Goal: Transaction & Acquisition: Purchase product/service

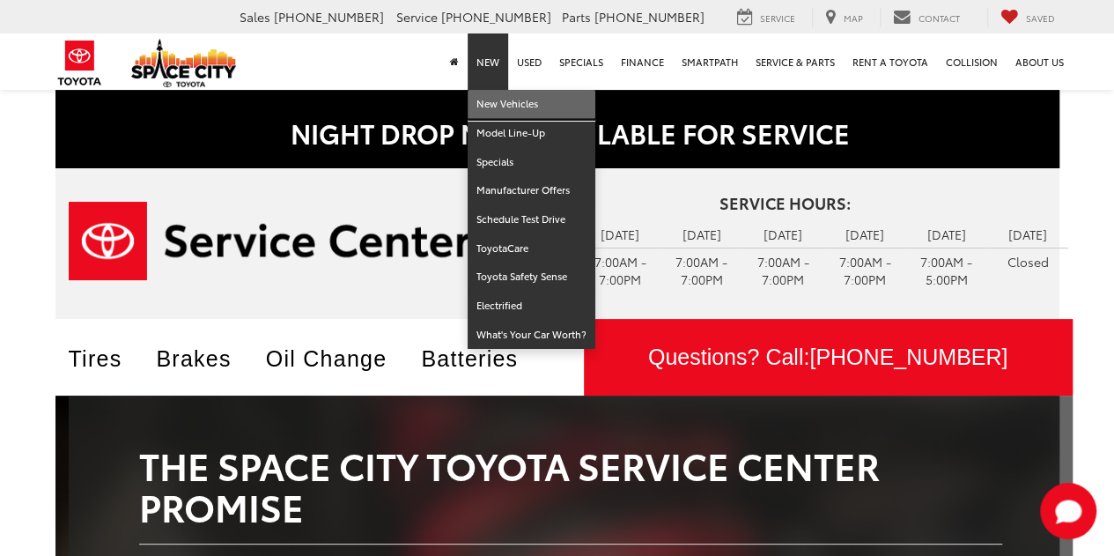
click at [497, 96] on link "New Vehicles" at bounding box center [531, 104] width 128 height 29
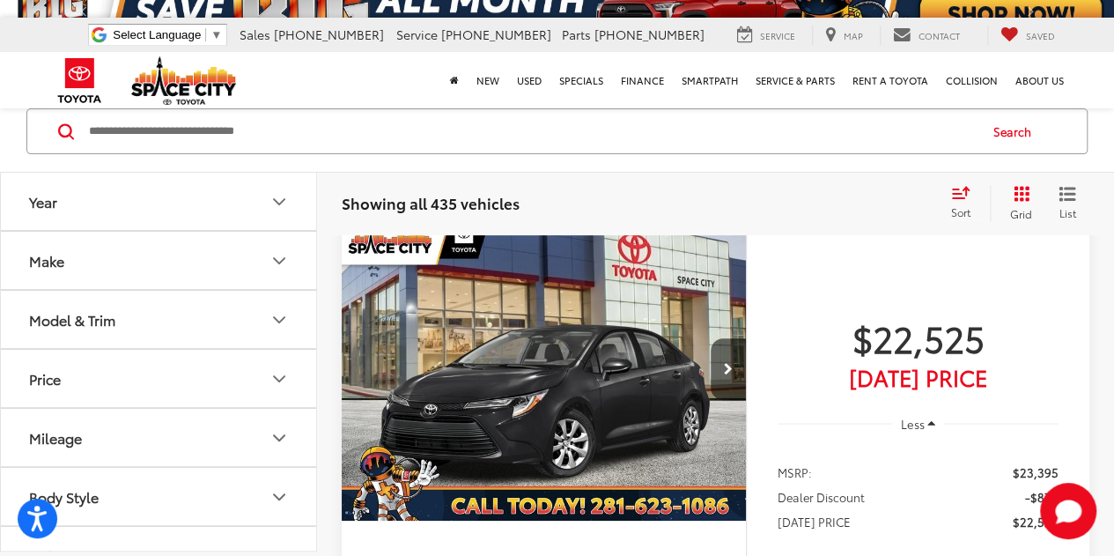
click at [271, 267] on icon "Make" at bounding box center [279, 260] width 21 height 21
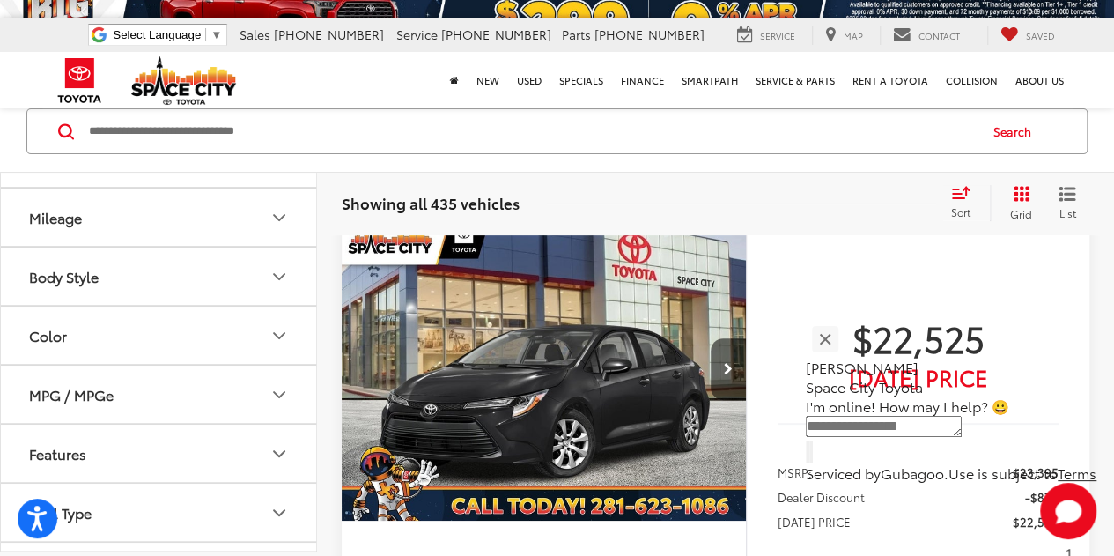
scroll to position [234, 0]
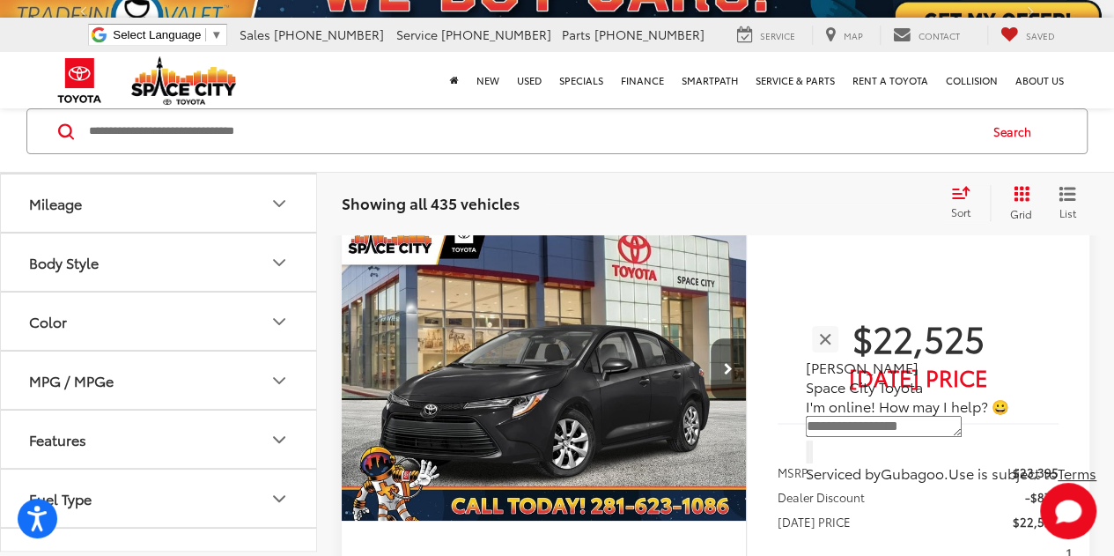
click at [271, 255] on icon "Body Style" at bounding box center [279, 262] width 21 height 21
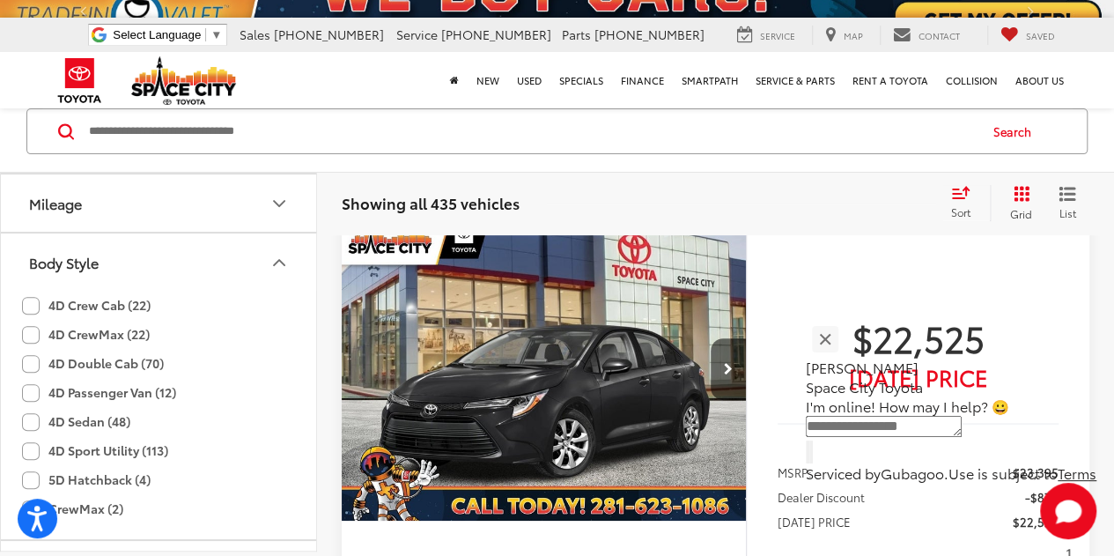
click at [271, 255] on icon "Body Style" at bounding box center [279, 262] width 21 height 21
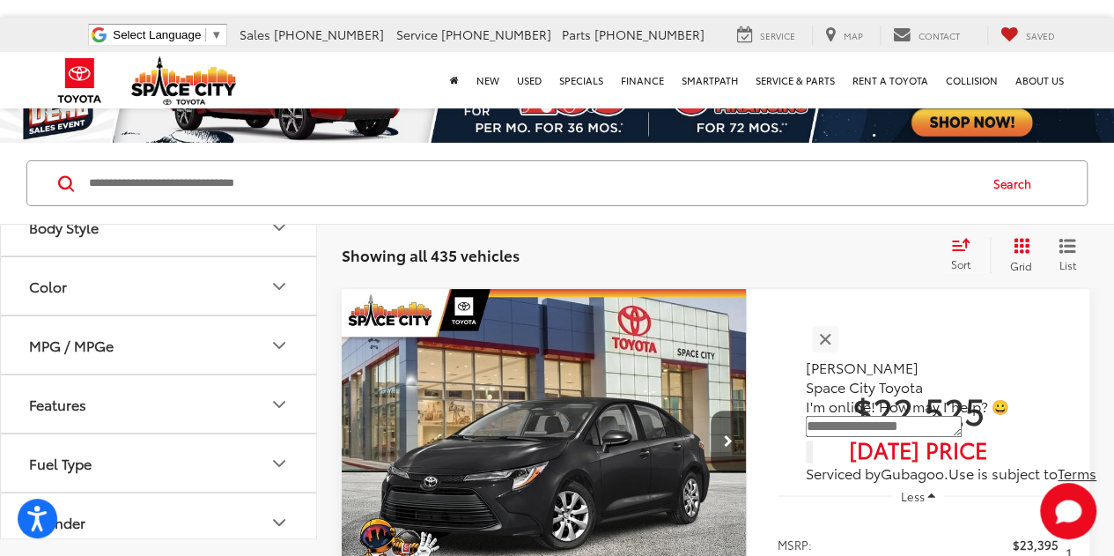
scroll to position [58, 0]
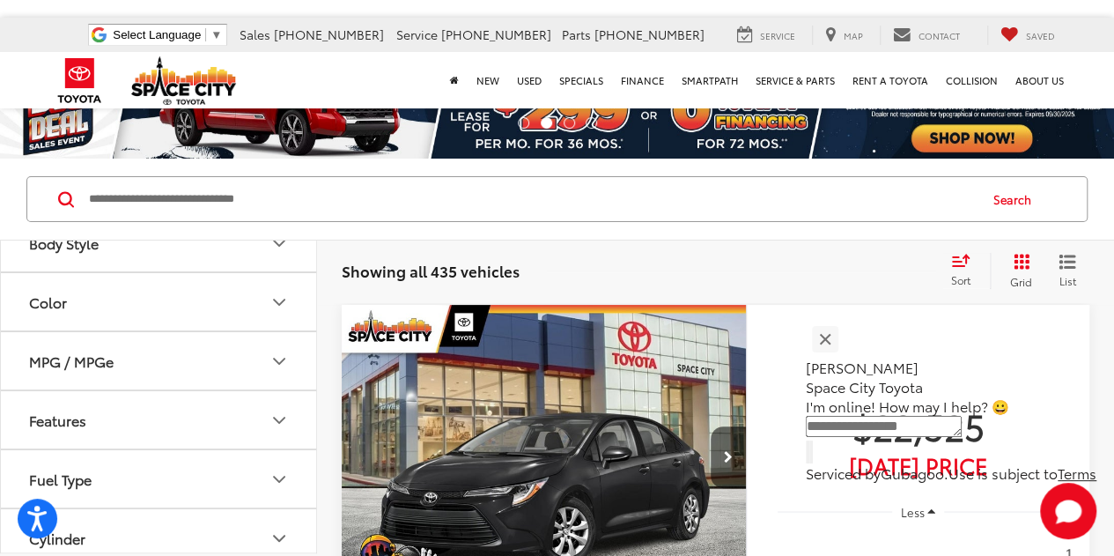
click at [269, 250] on button "Body Style" at bounding box center [159, 242] width 317 height 57
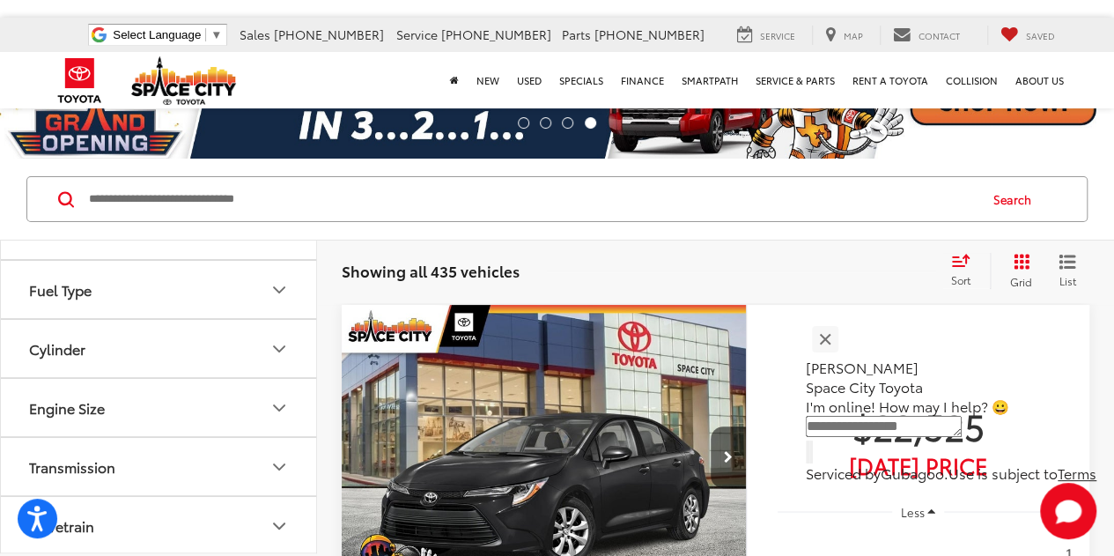
scroll to position [792, 0]
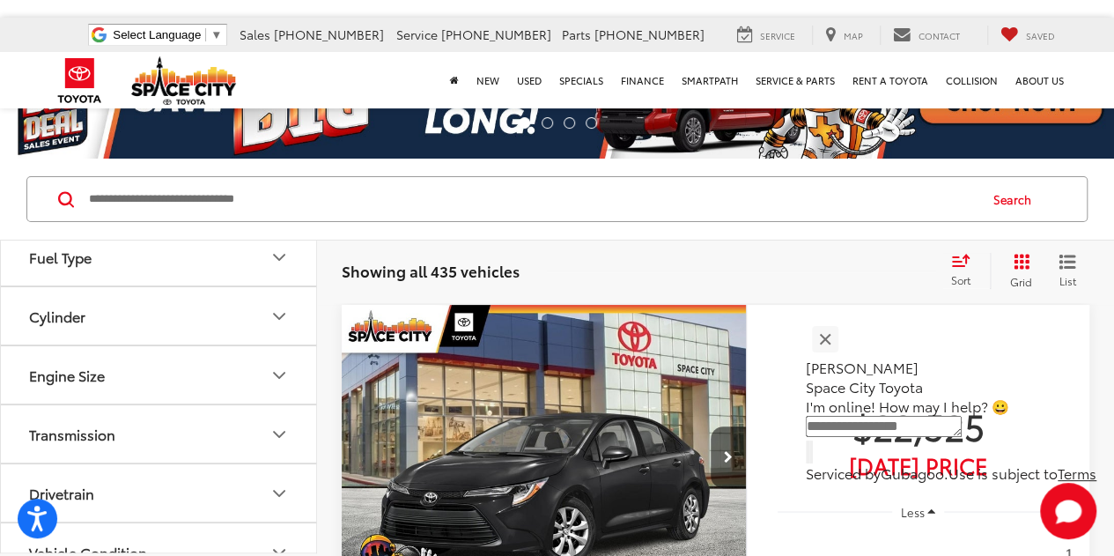
click at [368, 205] on input "Search by Make, Model, or Keyword" at bounding box center [531, 199] width 889 height 42
type input "*"
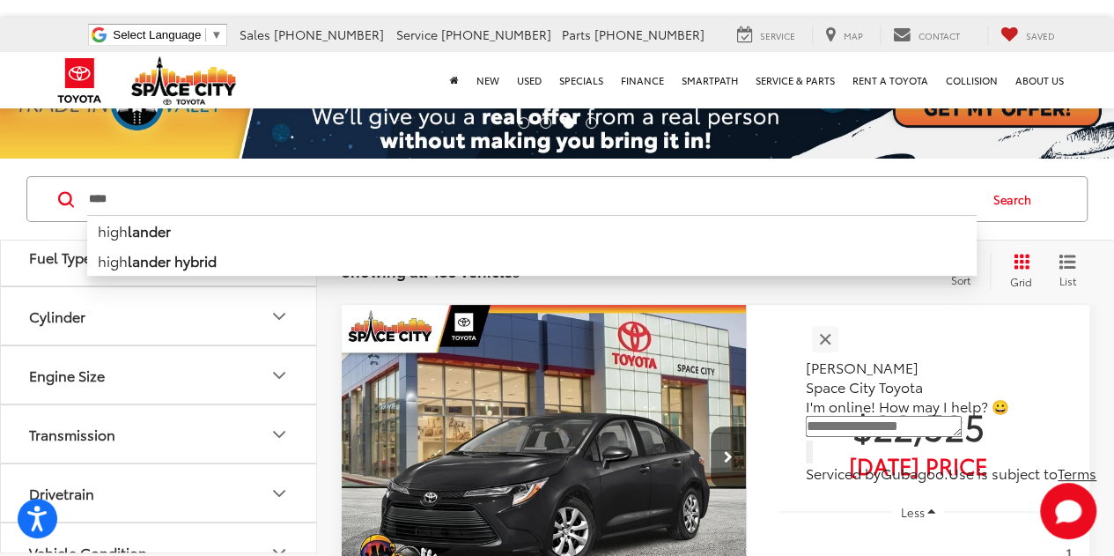
click at [161, 232] on b "lander" at bounding box center [149, 230] width 43 height 20
type input "**********"
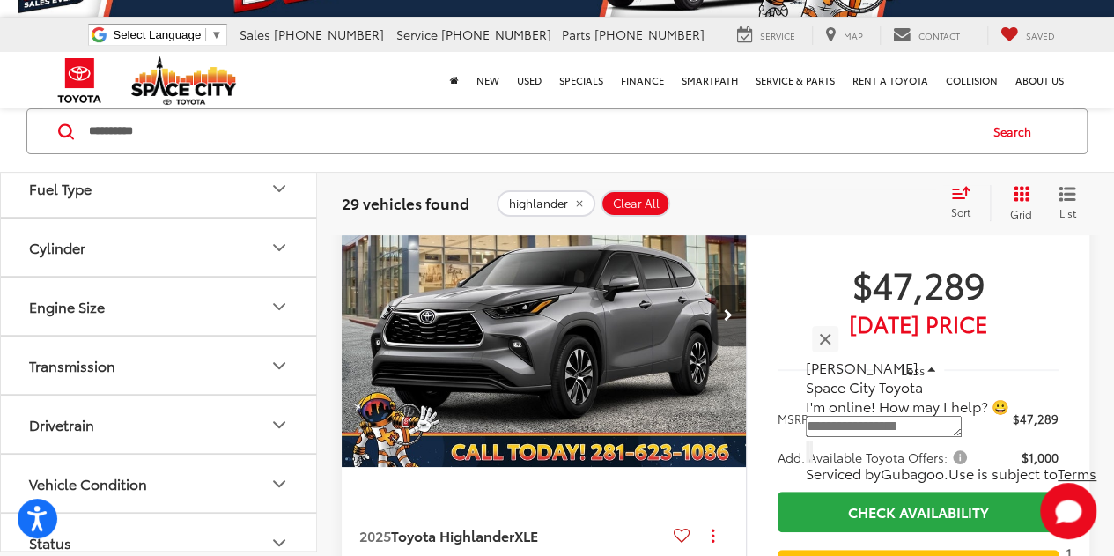
scroll to position [205, 0]
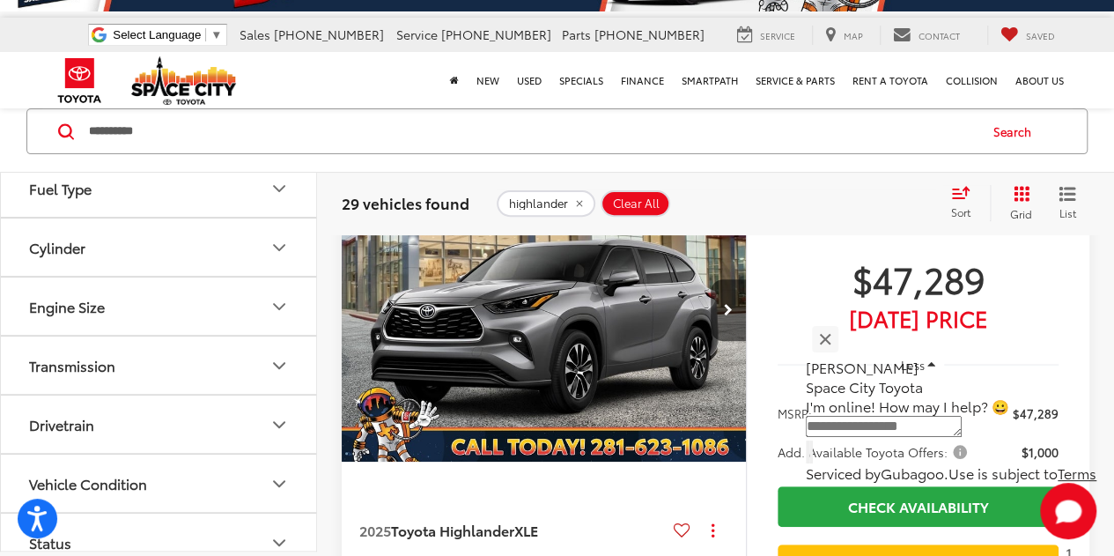
click at [731, 309] on icon "Next image" at bounding box center [728, 310] width 9 height 12
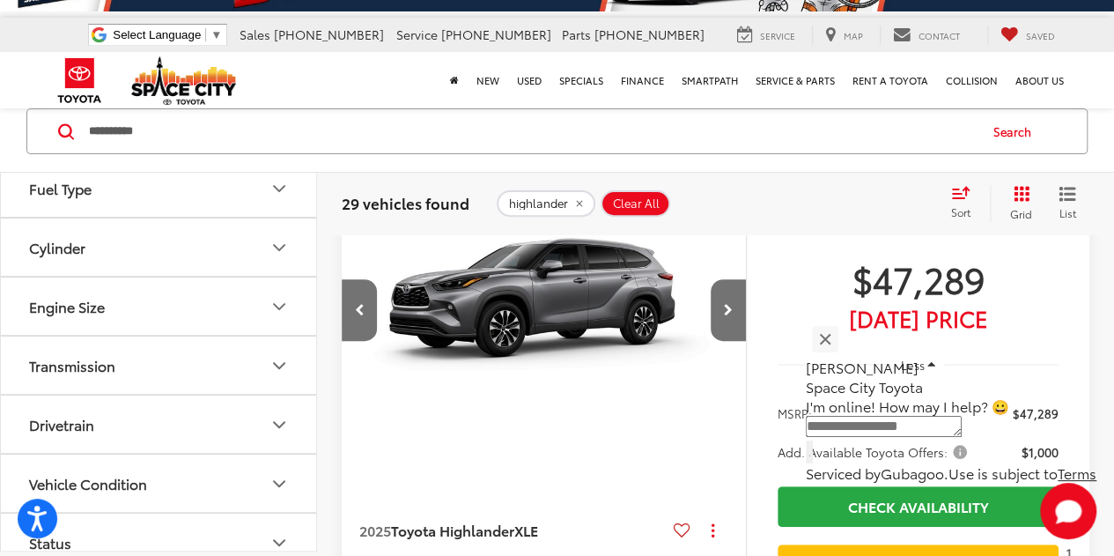
click at [731, 309] on icon "Next image" at bounding box center [728, 310] width 9 height 12
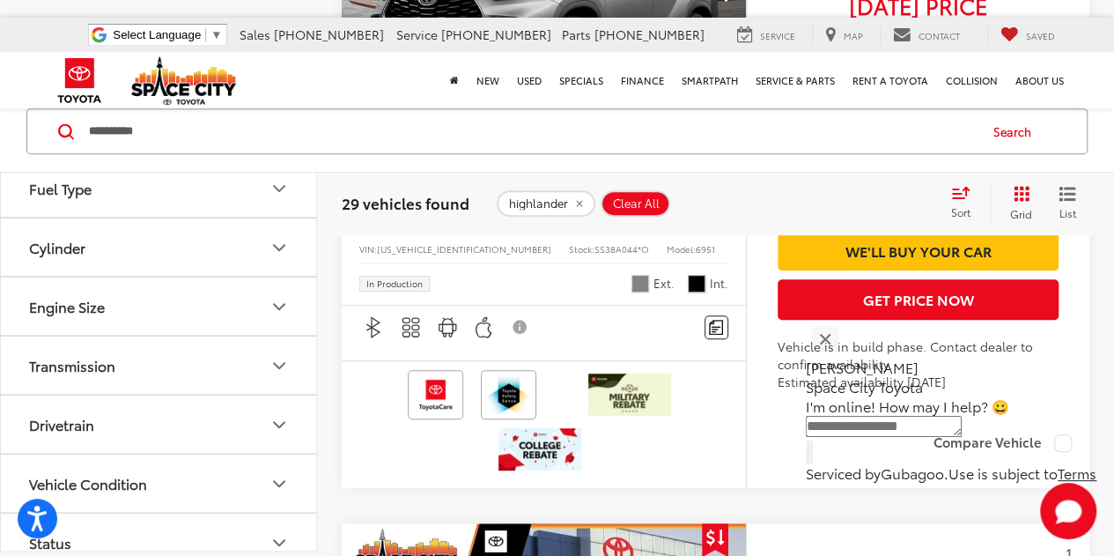
scroll to position [3551, 0]
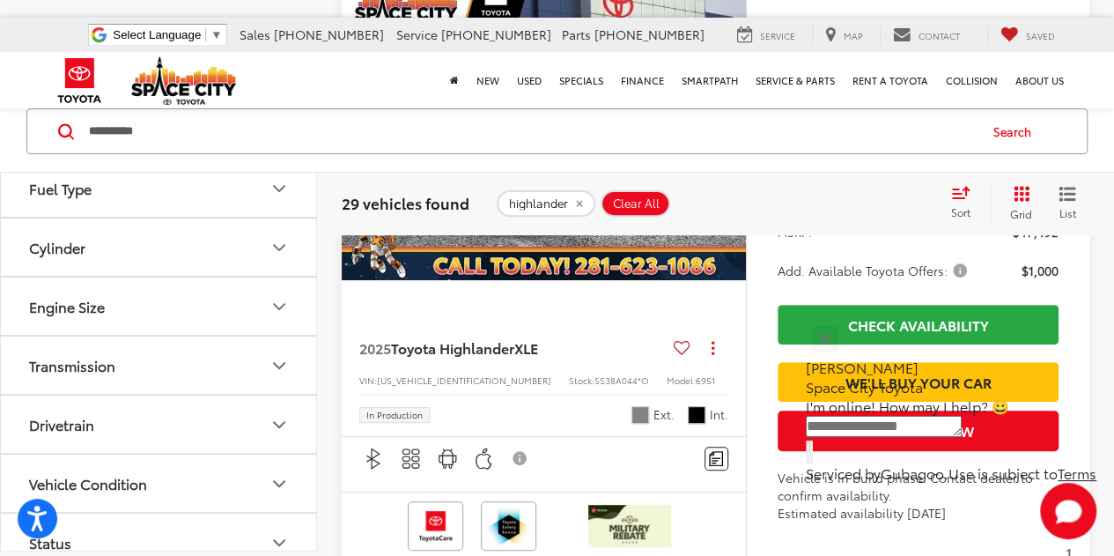
click at [724, 134] on icon "Next image" at bounding box center [728, 127] width 9 height 12
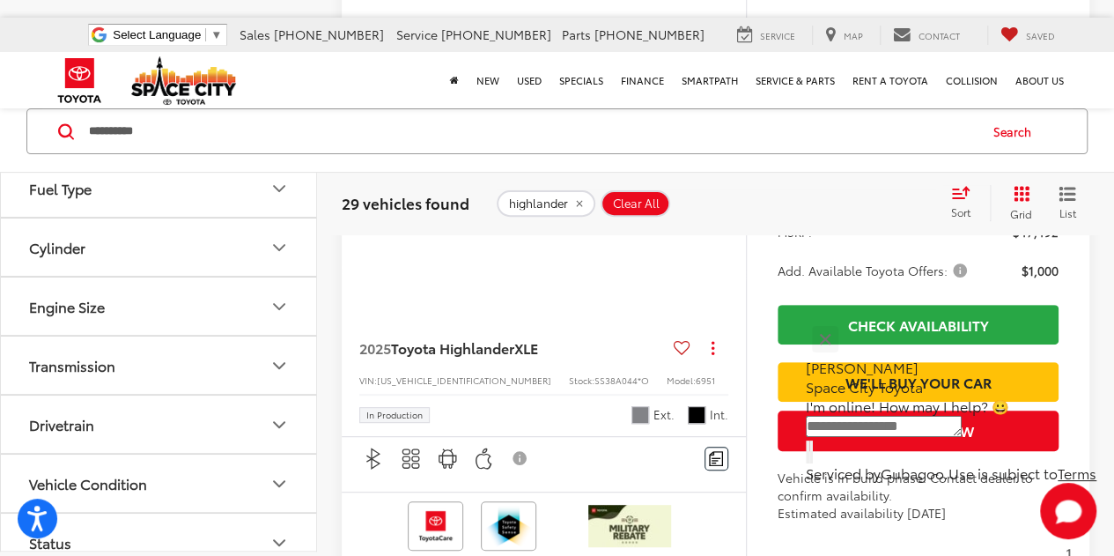
click at [724, 134] on icon "Next image" at bounding box center [728, 127] width 9 height 12
click at [722, 158] on button "Next image" at bounding box center [727, 128] width 35 height 62
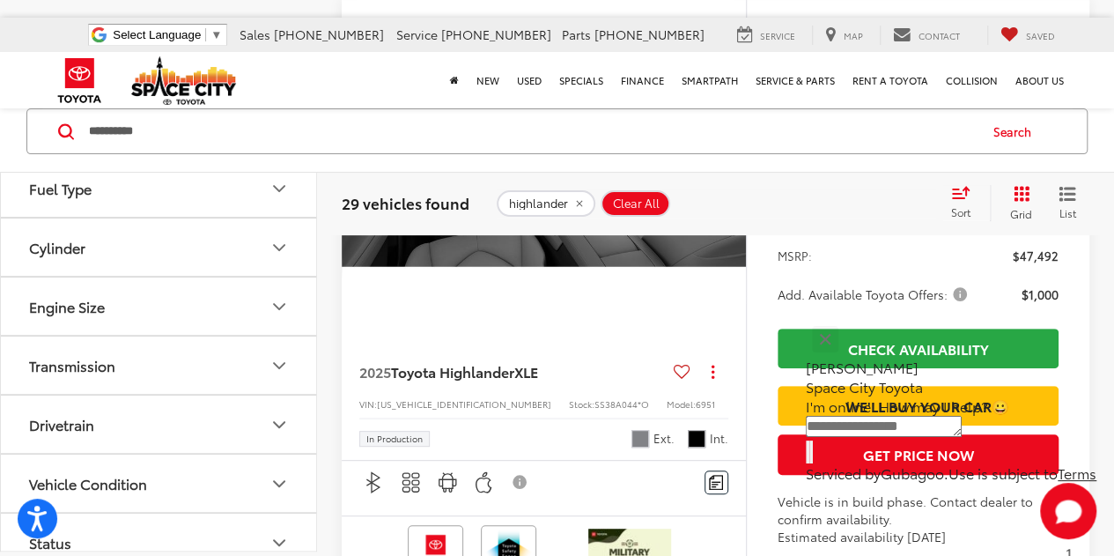
scroll to position [3492, 0]
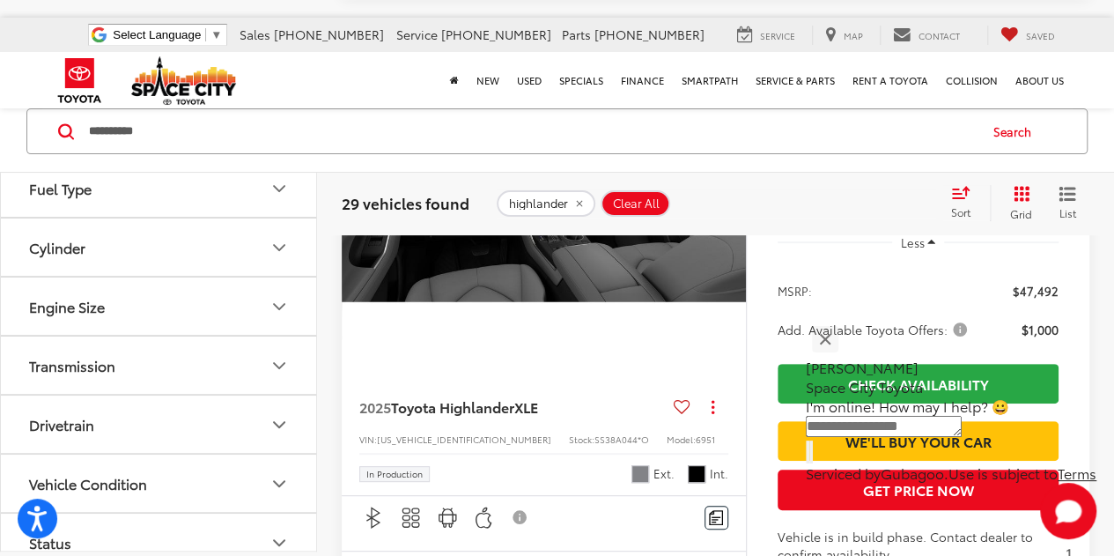
click at [622, 340] on img "2025 Toyota Highlander XLE 4" at bounding box center [545, 187] width 407 height 305
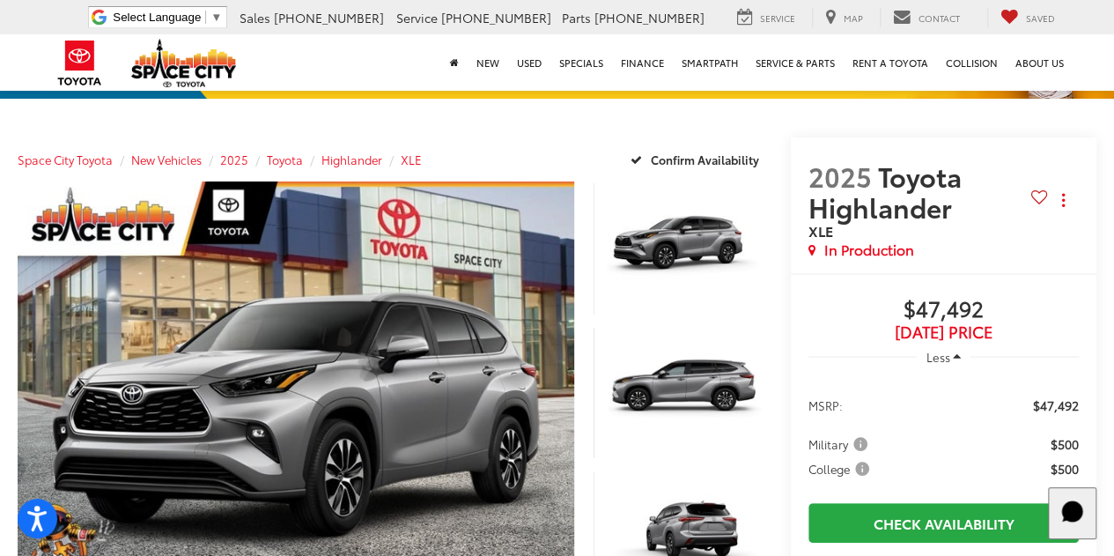
scroll to position [88, 0]
